Goal: Task Accomplishment & Management: Manage account settings

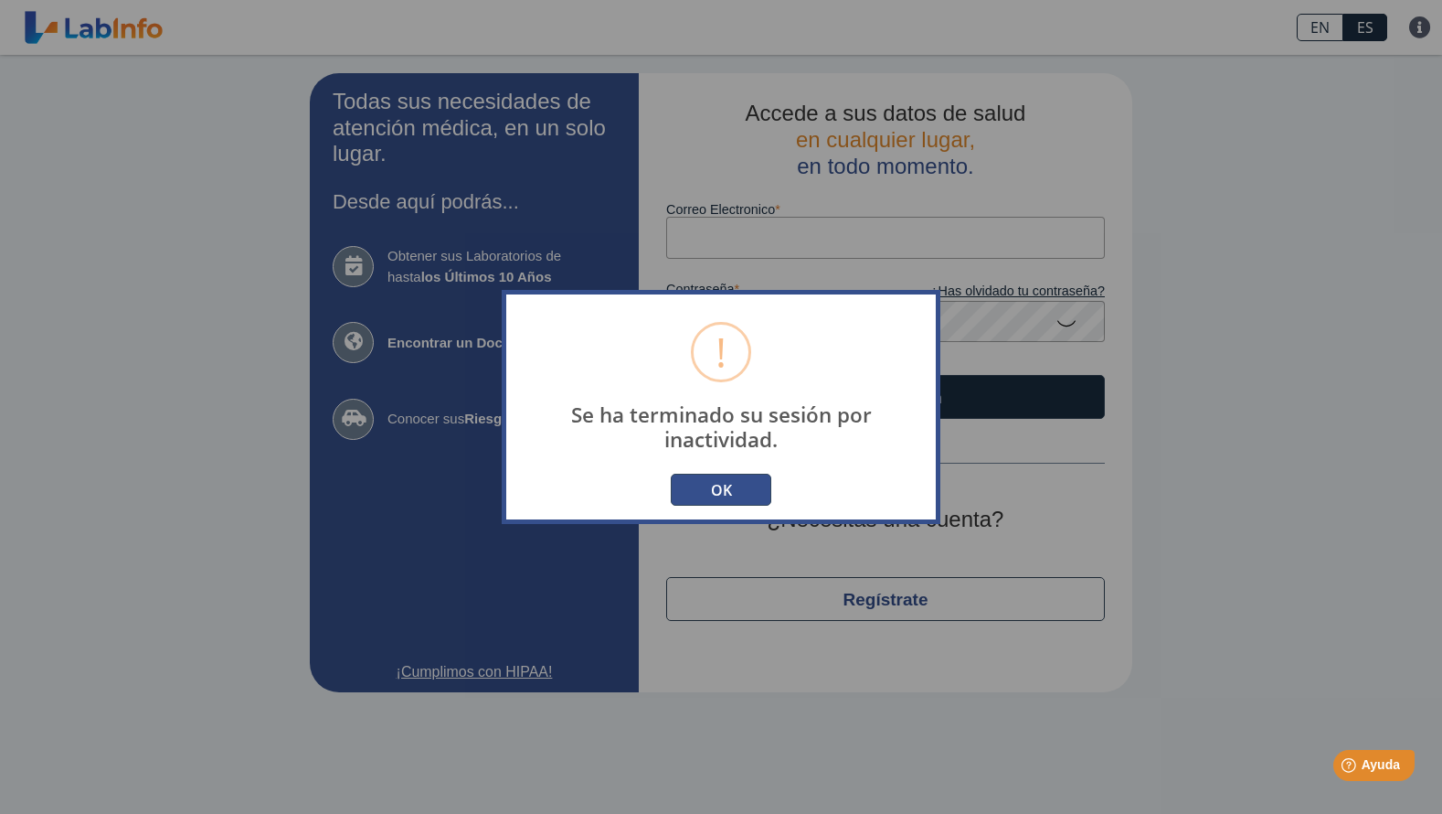
click at [726, 493] on button "OK" at bounding box center [721, 489] width 101 height 32
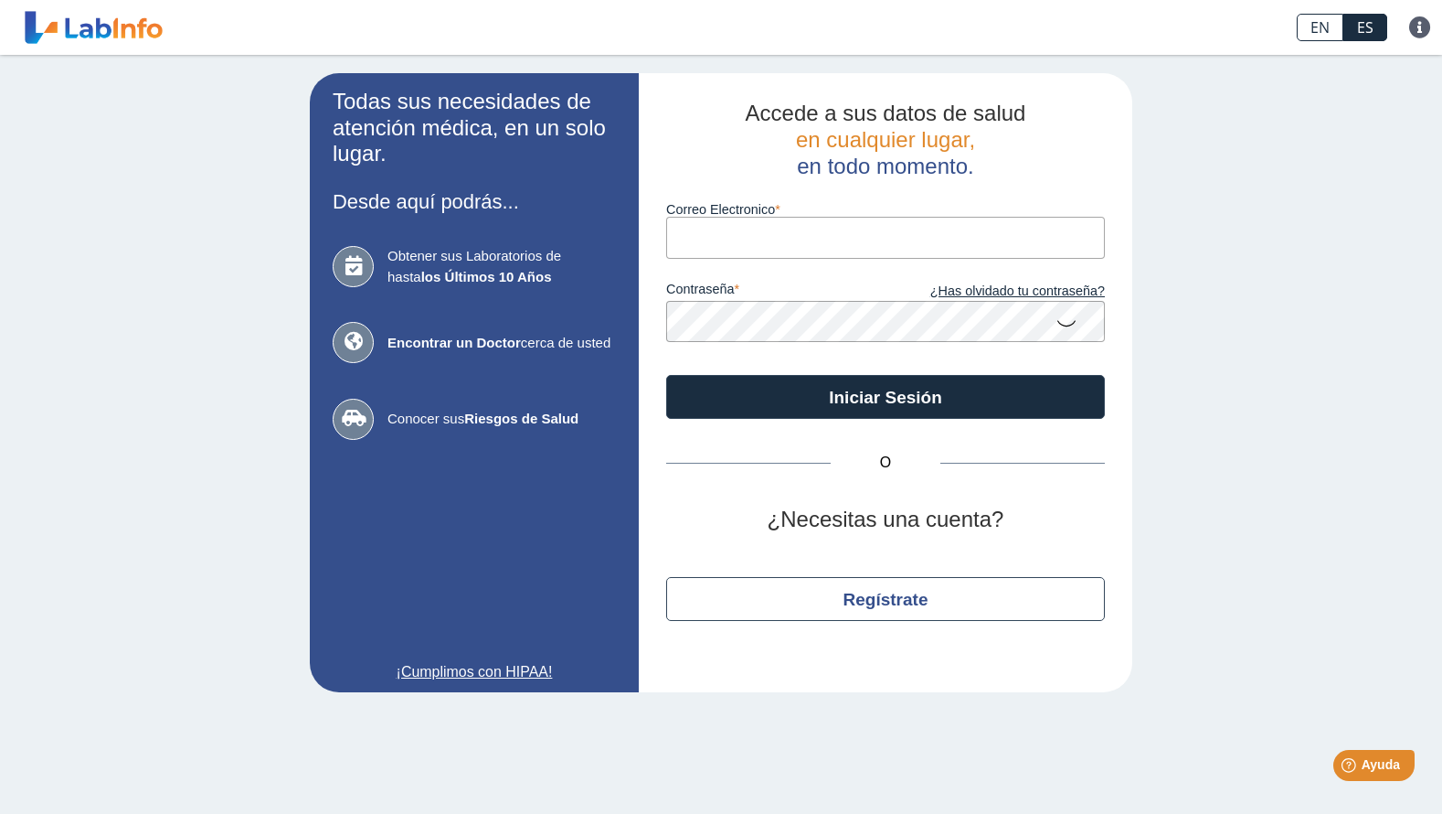
click at [818, 242] on input "Correo Electronico" at bounding box center [885, 237] width 439 height 41
type input "[EMAIL_ADDRESS][DOMAIN_NAME]"
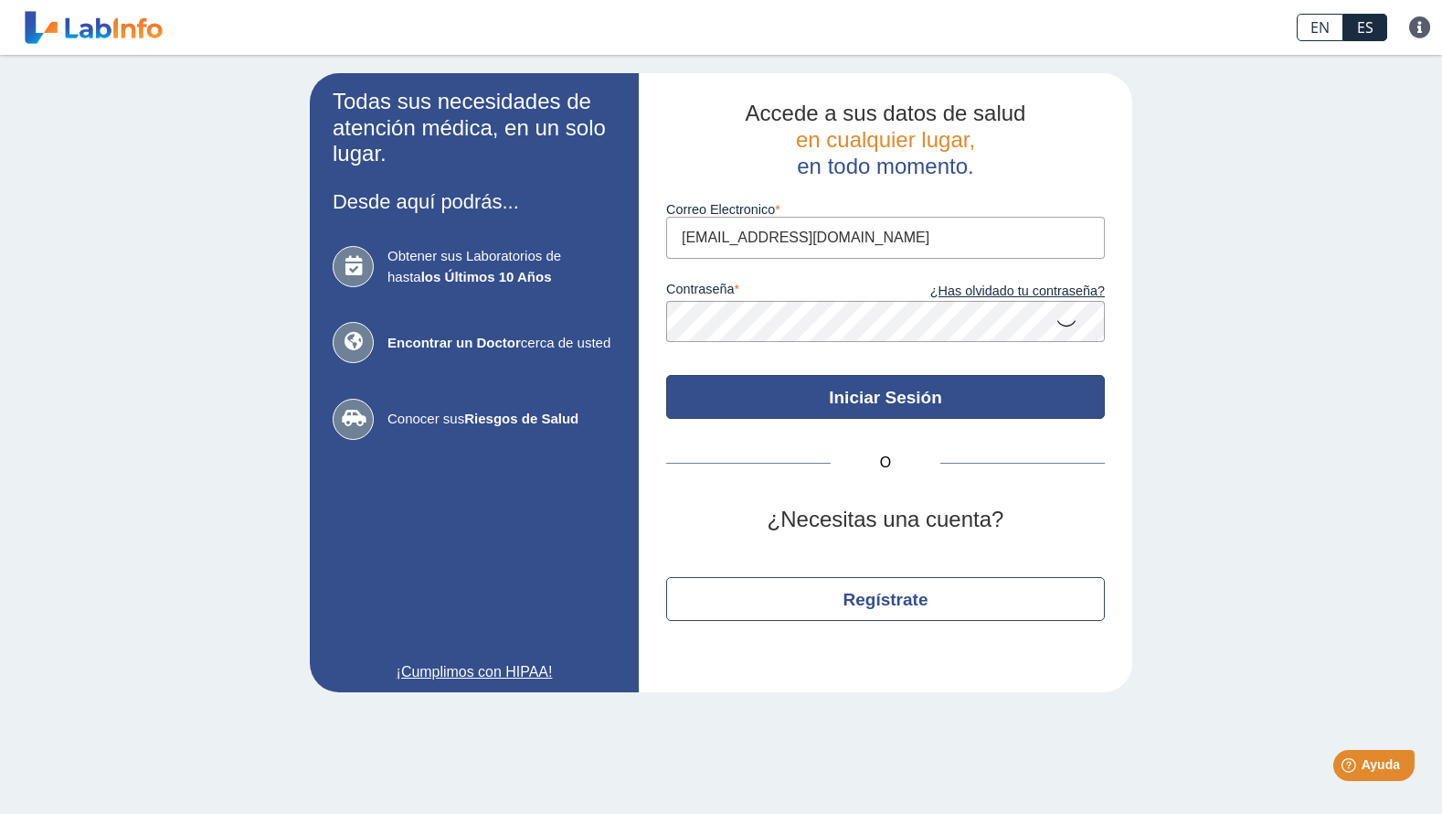
drag, startPoint x: 806, startPoint y: 399, endPoint x: 855, endPoint y: 394, distance: 48.7
click at [806, 398] on button "Iniciar Sesión" at bounding box center [885, 397] width 439 height 44
